Goal: Transaction & Acquisition: Purchase product/service

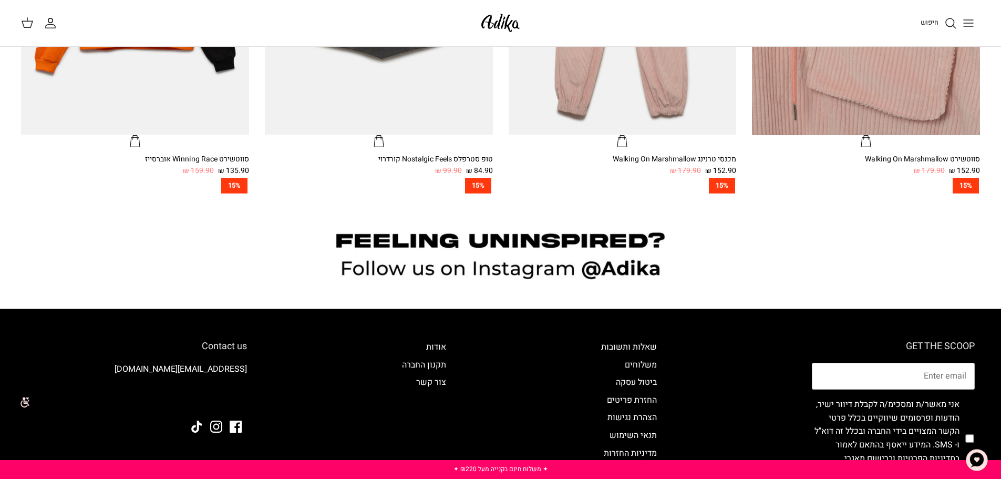
scroll to position [1156, 0]
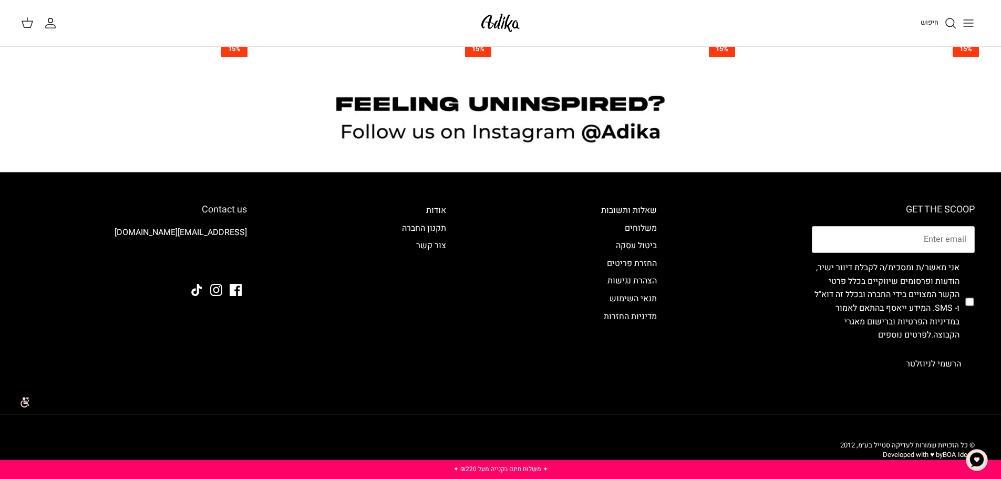
click at [971, 18] on icon "Toggle menu" at bounding box center [968, 23] width 13 height 13
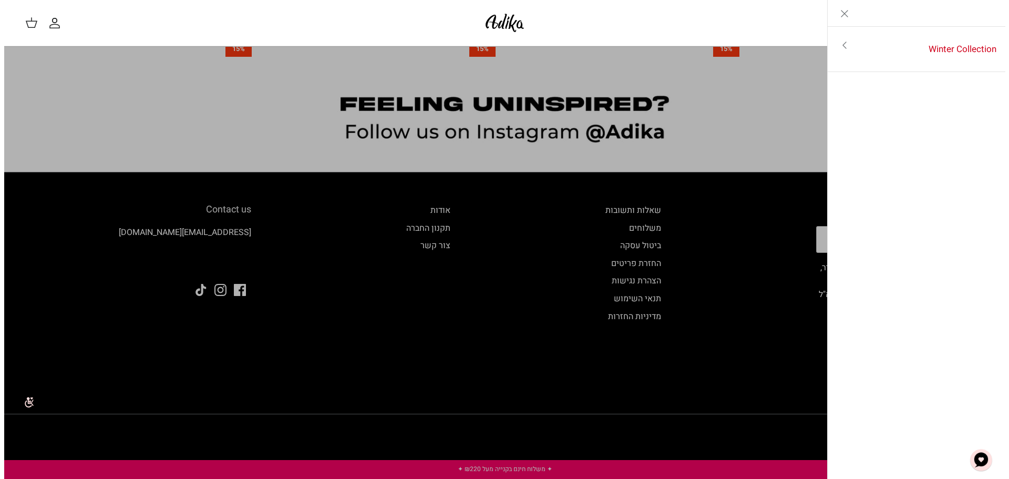
scroll to position [1161, 0]
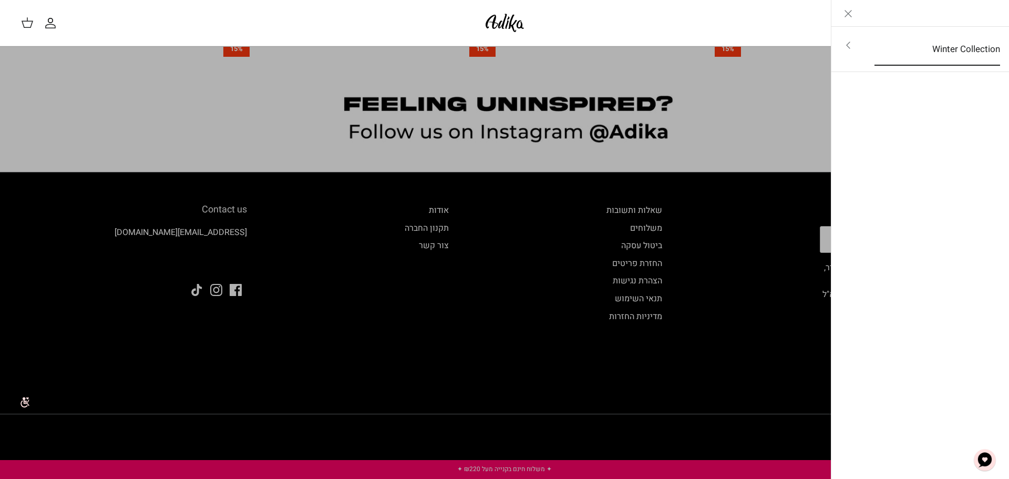
click at [913, 56] on link "Winter Collection" at bounding box center [937, 49] width 144 height 33
click at [965, 49] on link "לכל הפריטים" at bounding box center [921, 46] width 168 height 26
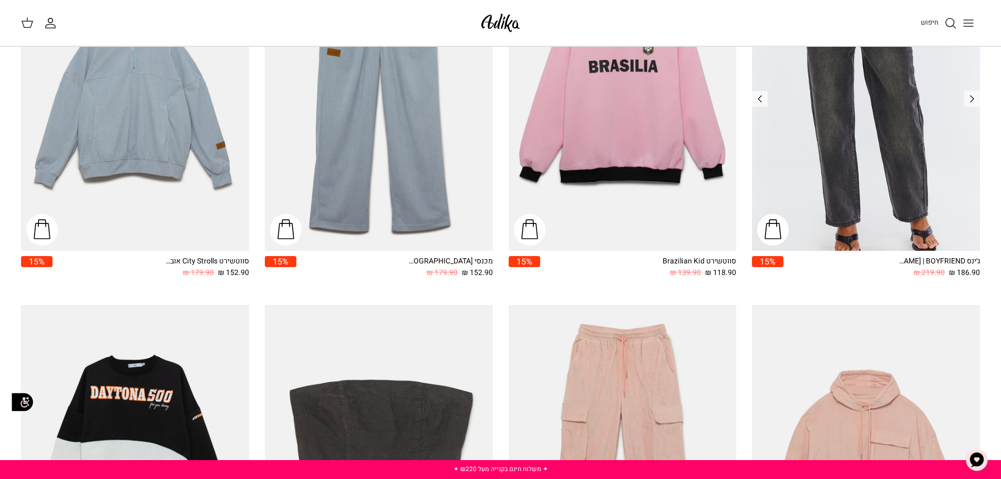
scroll to position [263, 0]
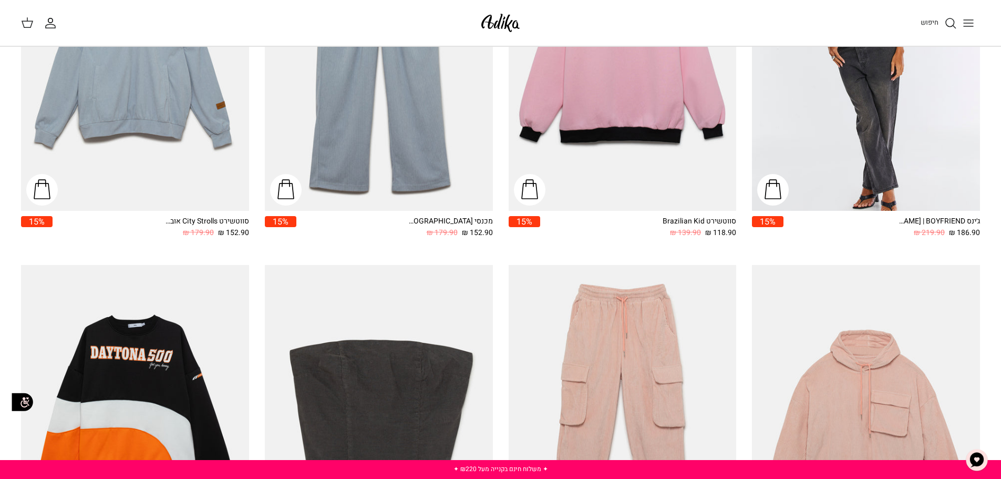
click at [30, 22] on icon at bounding box center [27, 22] width 13 height 13
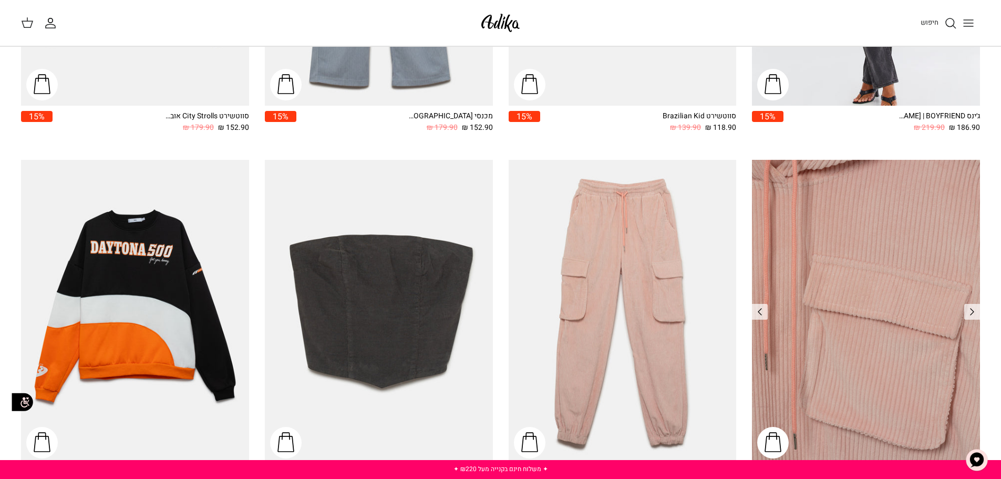
scroll to position [525, 0]
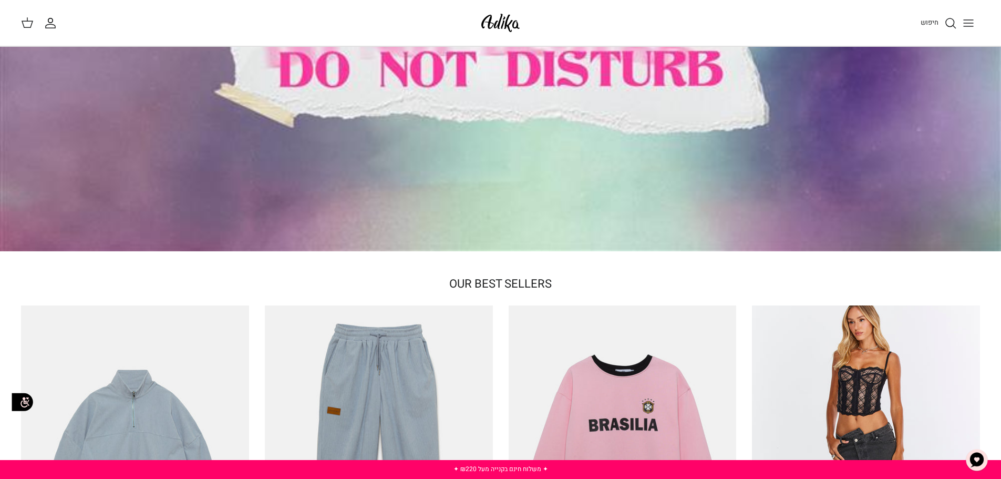
scroll to position [158, 0]
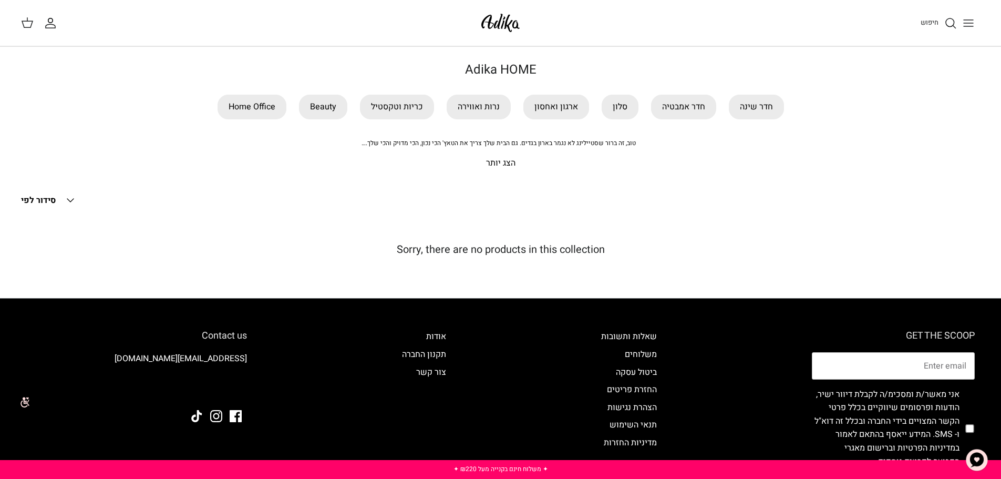
click at [506, 26] on img at bounding box center [500, 23] width 45 height 25
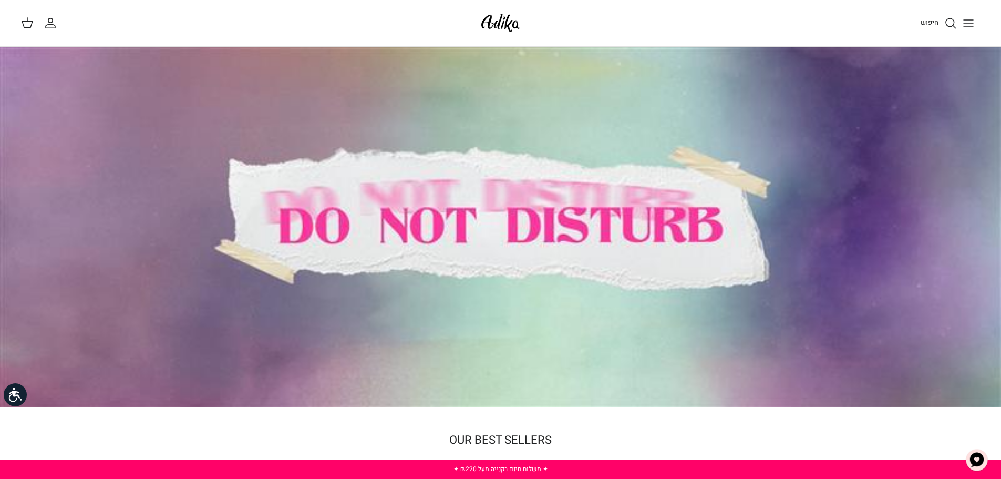
click at [967, 19] on icon "Toggle menu" at bounding box center [968, 23] width 13 height 13
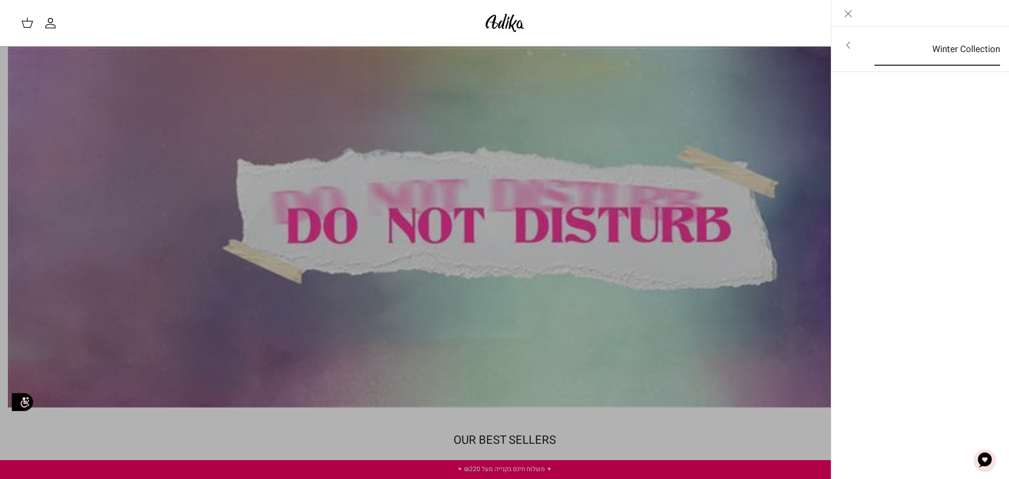
click at [926, 52] on link "Winter Collection" at bounding box center [937, 49] width 144 height 33
